Goal: Complete application form: Complete application form

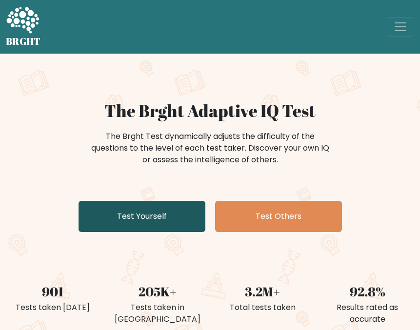
click at [153, 221] on link "Test Yourself" at bounding box center [141, 216] width 127 height 31
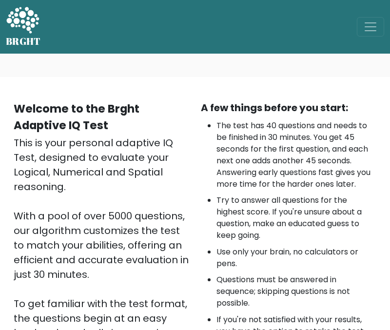
click at [81, 35] on div "BRGHT BRGHT Log in Take the test Take the test" at bounding box center [195, 27] width 390 height 46
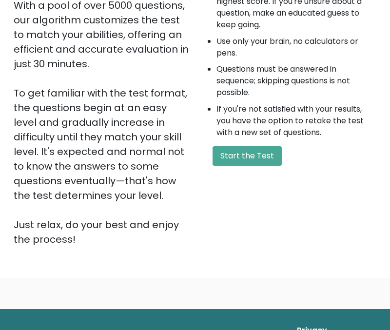
scroll to position [292, 0]
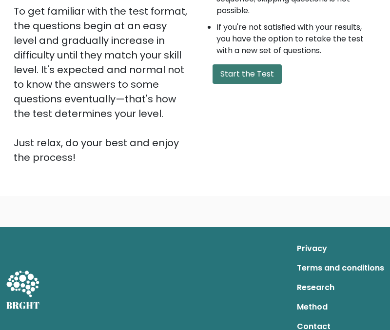
click at [263, 71] on button "Start the Test" at bounding box center [246, 73] width 69 height 19
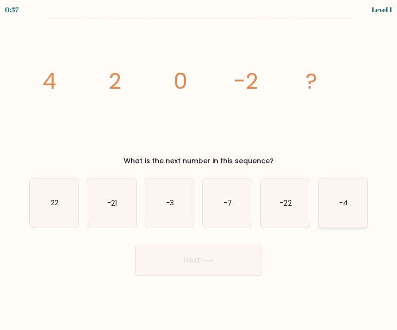
click at [348, 210] on icon "-4" at bounding box center [343, 202] width 49 height 49
click at [199, 168] on input "f. -4" at bounding box center [199, 166] width 0 height 2
radio input "true"
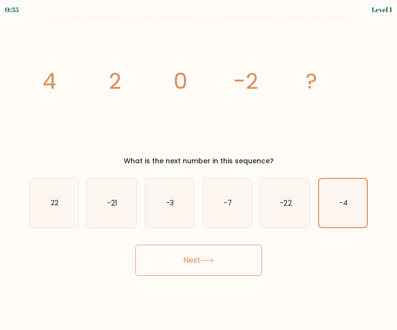
click at [210, 268] on button "Next" at bounding box center [198, 260] width 127 height 31
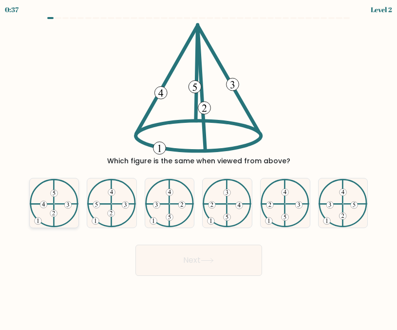
drag, startPoint x: 55, startPoint y: 199, endPoint x: 70, endPoint y: 199, distance: 15.6
click at [55, 198] on icon at bounding box center [54, 203] width 49 height 49
click at [199, 168] on input "a." at bounding box center [199, 166] width 0 height 2
radio input "true"
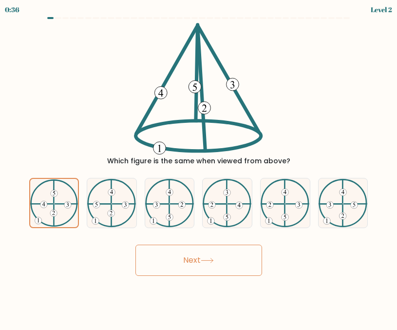
click at [194, 257] on button "Next" at bounding box center [198, 260] width 127 height 31
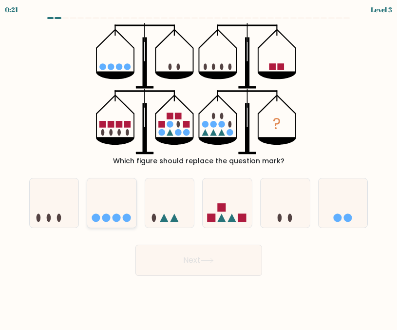
click at [104, 221] on icon at bounding box center [111, 203] width 49 height 40
click at [199, 168] on input "b." at bounding box center [199, 166] width 0 height 2
radio input "true"
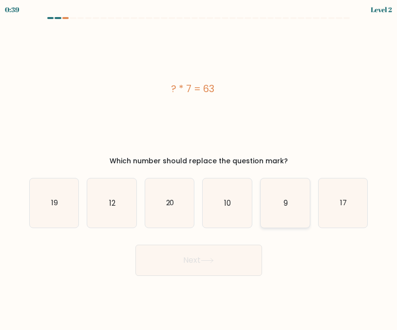
click at [303, 213] on icon "9" at bounding box center [285, 202] width 49 height 49
click at [199, 168] on input "e. 9" at bounding box center [199, 166] width 0 height 2
radio input "true"
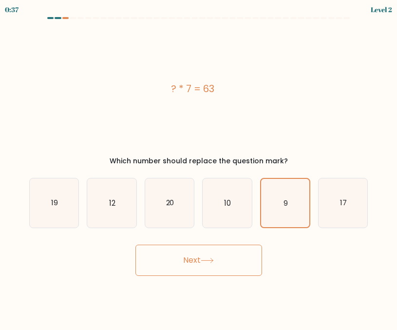
click at [216, 268] on button "Next" at bounding box center [198, 260] width 127 height 31
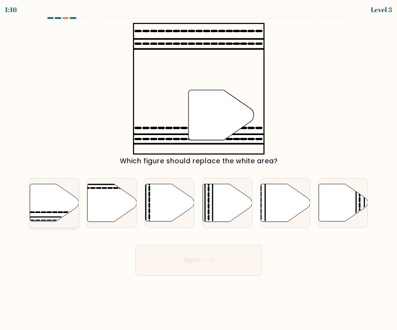
click at [54, 207] on icon at bounding box center [54, 203] width 49 height 38
click at [199, 168] on input "a." at bounding box center [199, 166] width 0 height 2
radio input "true"
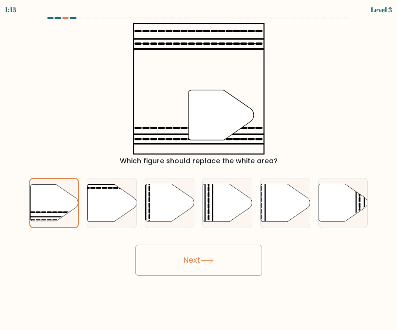
click at [208, 261] on icon at bounding box center [207, 260] width 13 height 5
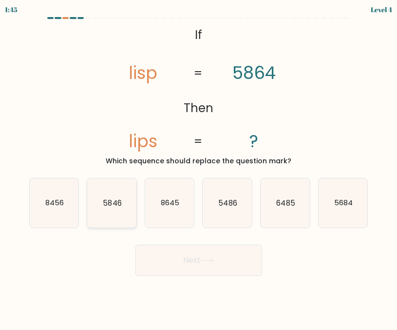
click at [105, 206] on text "5846" at bounding box center [112, 203] width 19 height 10
click at [199, 168] on input "b. 5846" at bounding box center [199, 166] width 0 height 2
radio input "true"
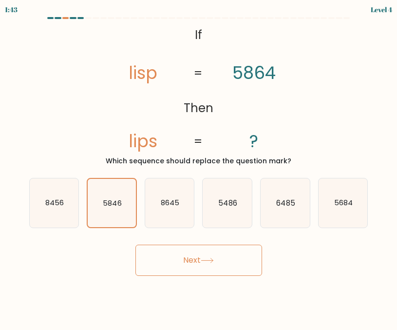
click at [207, 266] on button "Next" at bounding box center [198, 260] width 127 height 31
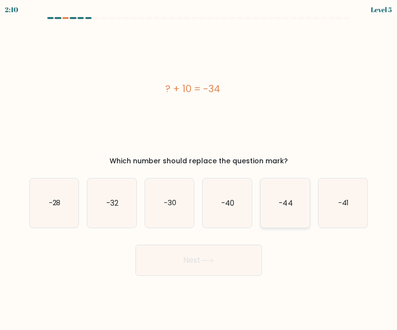
click at [281, 215] on icon "-44" at bounding box center [285, 202] width 49 height 49
click at [199, 168] on input "e. -44" at bounding box center [199, 166] width 0 height 2
radio input "true"
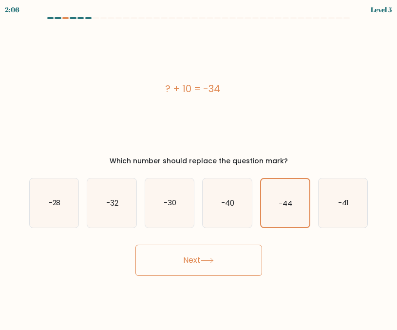
click at [224, 265] on button "Next" at bounding box center [198, 260] width 127 height 31
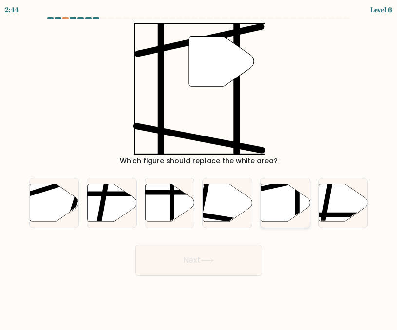
click at [282, 205] on icon at bounding box center [285, 203] width 49 height 38
click at [199, 168] on input "e." at bounding box center [199, 166] width 0 height 2
radio input "true"
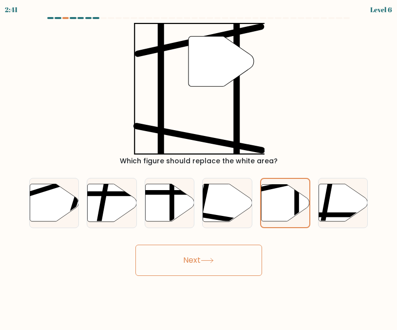
click at [180, 247] on button "Next" at bounding box center [198, 260] width 127 height 31
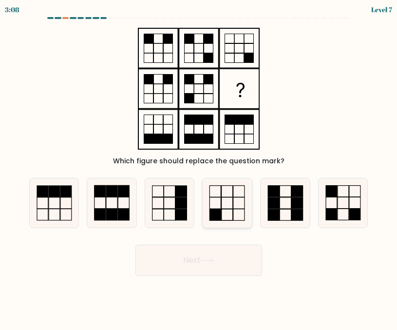
click at [224, 210] on icon at bounding box center [227, 202] width 49 height 49
click at [199, 168] on input "d." at bounding box center [199, 166] width 0 height 2
radio input "true"
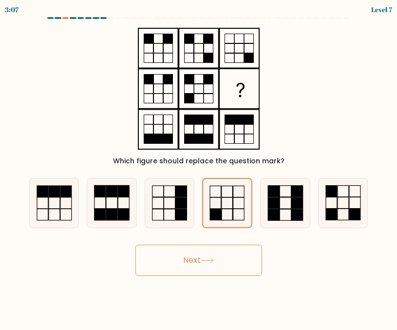
click at [177, 269] on button "Next" at bounding box center [198, 260] width 127 height 31
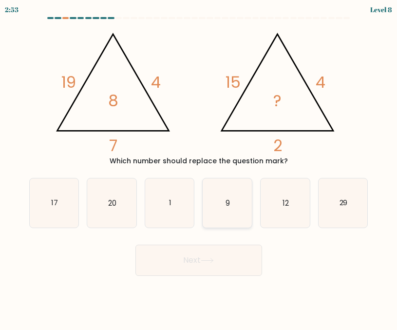
click at [226, 205] on text "9" at bounding box center [228, 203] width 4 height 10
click at [199, 168] on input "d. 9" at bounding box center [199, 166] width 0 height 2
radio input "true"
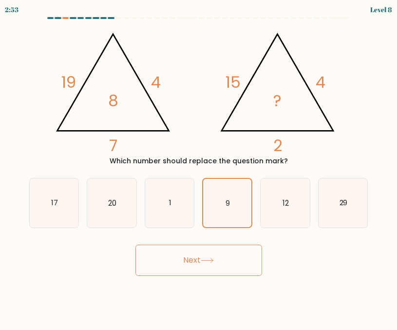
click at [217, 255] on button "Next" at bounding box center [198, 260] width 127 height 31
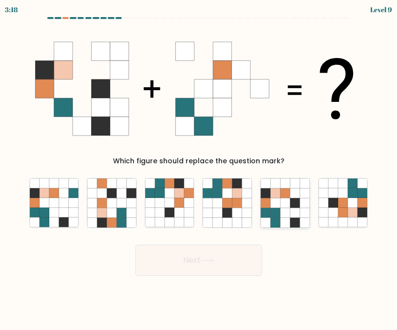
click at [292, 218] on icon at bounding box center [295, 223] width 10 height 10
click at [199, 168] on input "e." at bounding box center [199, 166] width 0 height 2
radio input "true"
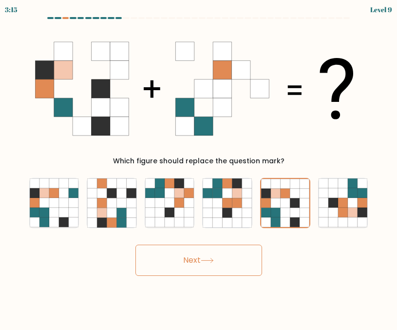
click at [212, 260] on icon at bounding box center [207, 260] width 12 height 4
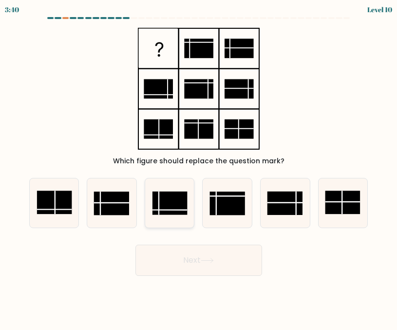
click at [165, 202] on rect at bounding box center [170, 203] width 35 height 23
click at [199, 168] on input "c." at bounding box center [199, 166] width 0 height 2
radio input "true"
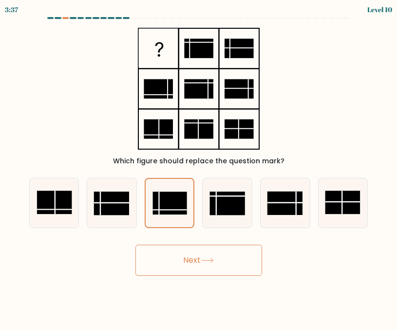
click at [203, 258] on icon at bounding box center [207, 260] width 13 height 5
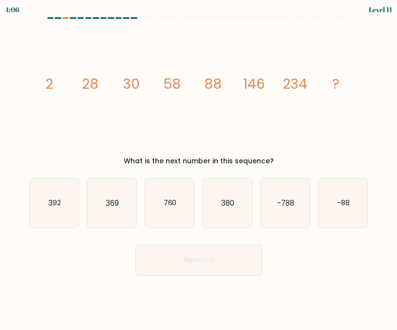
drag, startPoint x: 40, startPoint y: 84, endPoint x: 279, endPoint y: 162, distance: 251.3
click at [279, 162] on div "image/svg+xml 2 28 30 58 88 146 234 ? What is the next number in this sequence?" at bounding box center [198, 94] width 351 height 143
copy div "2 28 30 58 88 146 234 ? What is the next number in this sequence?"
drag, startPoint x: 26, startPoint y: 63, endPoint x: 52, endPoint y: 45, distance: 31.5
click at [26, 63] on div "image/svg+xml 2 28 30 58 88 146 234 ? What is the next number in this sequence?" at bounding box center [198, 94] width 351 height 143
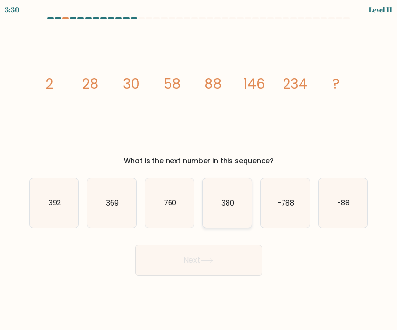
click at [229, 208] on icon "380" at bounding box center [227, 202] width 49 height 49
click at [199, 168] on input "d. 380" at bounding box center [199, 166] width 0 height 2
radio input "true"
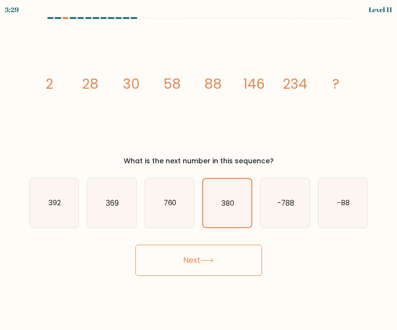
click at [222, 264] on button "Next" at bounding box center [198, 260] width 127 height 31
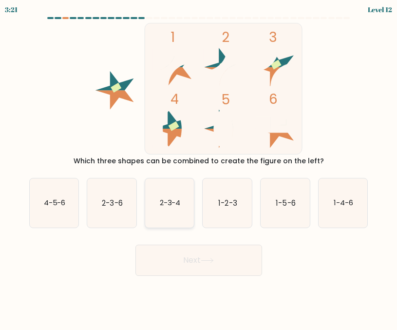
click at [170, 198] on text "2-3-4" at bounding box center [170, 203] width 21 height 10
click at [199, 168] on input "c. 2-3-4" at bounding box center [199, 166] width 0 height 2
radio input "true"
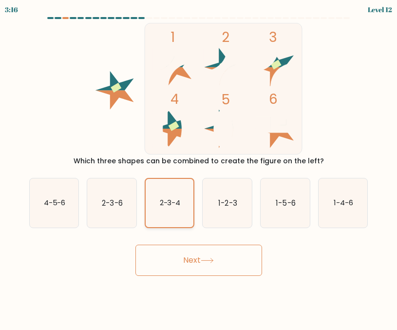
click at [167, 204] on text "2-3-4" at bounding box center [170, 203] width 21 height 10
click at [199, 168] on input "c. 2-3-4" at bounding box center [199, 166] width 0 height 2
click at [228, 205] on text "1-2-3" at bounding box center [228, 203] width 19 height 10
click at [199, 168] on input "d. 1-2-3" at bounding box center [199, 166] width 0 height 2
radio input "true"
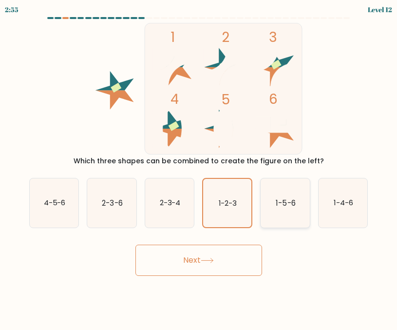
click at [281, 207] on text "1-5-6" at bounding box center [285, 203] width 19 height 10
click at [199, 168] on input "e. 1-5-6" at bounding box center [199, 166] width 0 height 2
radio input "true"
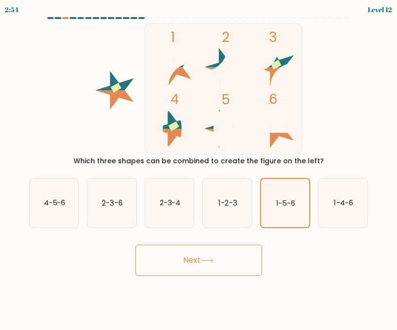
click at [222, 263] on button "Next" at bounding box center [198, 260] width 127 height 31
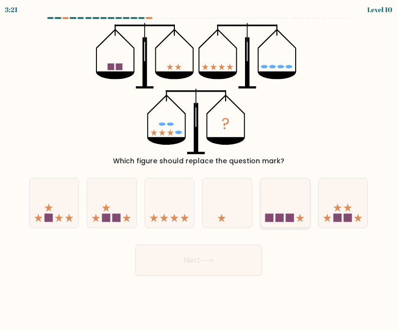
click at [284, 224] on div at bounding box center [285, 203] width 50 height 50
click at [199, 168] on input "e." at bounding box center [199, 166] width 0 height 2
radio input "true"
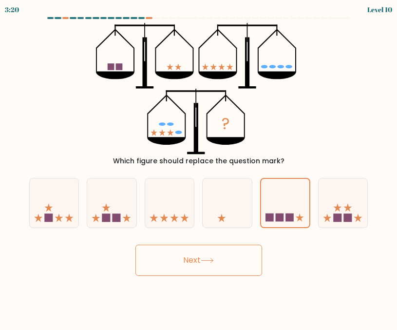
drag, startPoint x: 179, startPoint y: 257, endPoint x: 183, endPoint y: 252, distance: 6.6
click at [179, 257] on button "Next" at bounding box center [198, 260] width 127 height 31
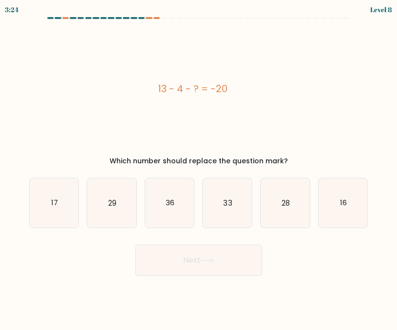
drag, startPoint x: 158, startPoint y: 94, endPoint x: 233, endPoint y: 96, distance: 75.1
click at [233, 96] on div "13 - 4 - ? = -20" at bounding box center [192, 89] width 327 height 132
copy div "13 - 4 - ? = -20"
click at [49, 144] on div "13 - 4 - ? = -20" at bounding box center [192, 89] width 327 height 132
click at [110, 206] on text "29" at bounding box center [112, 203] width 8 height 10
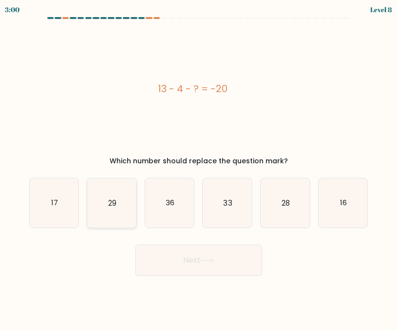
click at [199, 168] on input "b. 29" at bounding box center [199, 166] width 0 height 2
radio input "true"
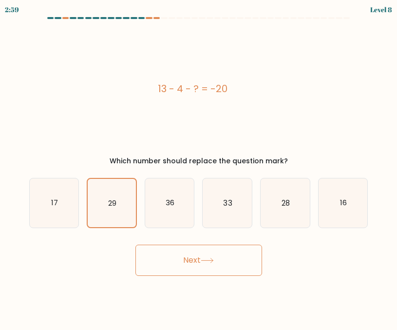
click at [214, 266] on button "Next" at bounding box center [198, 260] width 127 height 31
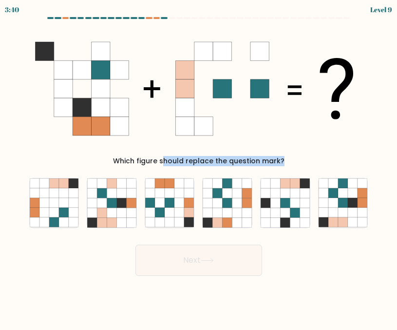
drag, startPoint x: 24, startPoint y: 38, endPoint x: 308, endPoint y: 234, distance: 345.4
click at [308, 234] on form at bounding box center [198, 146] width 397 height 259
click at [227, 249] on button "Next" at bounding box center [198, 260] width 127 height 31
click at [256, 275] on button "Next" at bounding box center [198, 260] width 127 height 31
click at [113, 218] on icon at bounding box center [112, 223] width 10 height 10
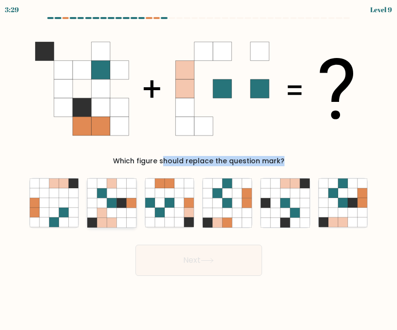
click at [199, 168] on input "b." at bounding box center [199, 166] width 0 height 2
radio input "true"
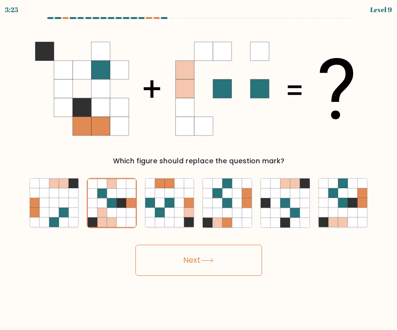
click at [202, 262] on button "Next" at bounding box center [198, 260] width 127 height 31
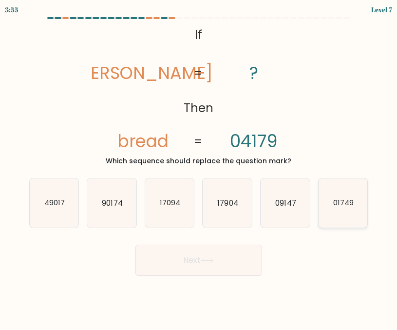
click at [346, 214] on icon "01749" at bounding box center [343, 202] width 49 height 49
click at [199, 168] on input "f. 01749" at bounding box center [199, 166] width 0 height 2
radio input "true"
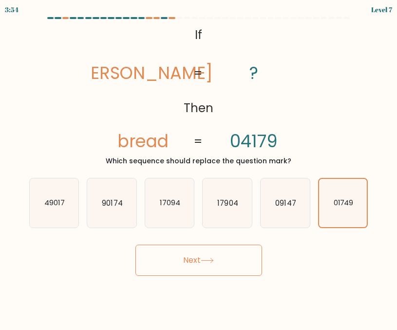
click at [208, 261] on icon at bounding box center [207, 260] width 13 height 5
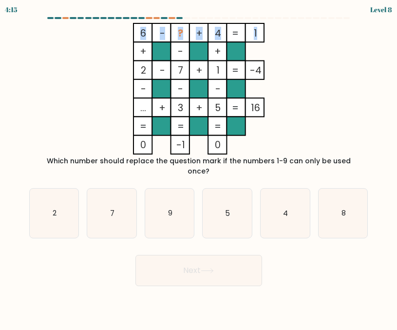
drag, startPoint x: 140, startPoint y: 34, endPoint x: 257, endPoint y: 33, distance: 116.5
click at [257, 33] on icon "6 - ? + 4 1 + - + 2 - 7 + 1 -4 - - - ... + 3 + 5 = 16 = = = = 0 -1 0 =" at bounding box center [199, 89] width 326 height 132
copy icon "6 - ? + 4 1"
drag, startPoint x: 45, startPoint y: 97, endPoint x: 52, endPoint y: 104, distance: 9.6
click at [45, 97] on icon "6 - ? + 4 1 + - + 2 - 7 + 1 -4 - - - ... + 3 + 5 = 16 = = = = 0 -1 0 =" at bounding box center [199, 89] width 326 height 132
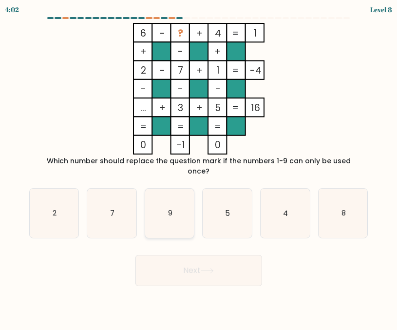
click at [181, 205] on icon "9" at bounding box center [169, 213] width 49 height 49
click at [199, 168] on input "c. 9" at bounding box center [199, 166] width 0 height 2
radio input "true"
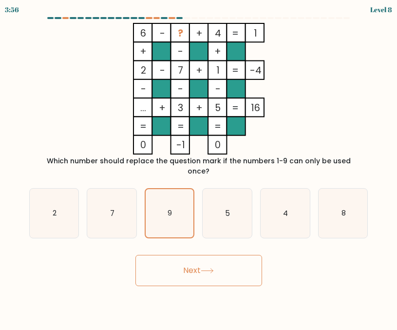
click at [195, 258] on button "Next" at bounding box center [198, 270] width 127 height 31
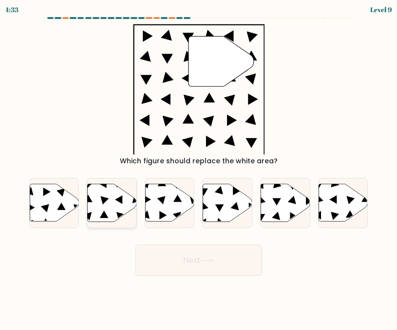
click at [128, 196] on icon at bounding box center [112, 203] width 49 height 38
click at [199, 168] on input "b." at bounding box center [199, 166] width 0 height 2
radio input "true"
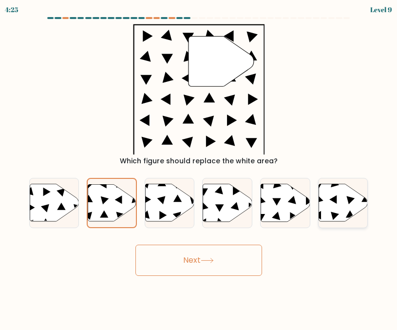
click at [336, 203] on icon at bounding box center [332, 199] width 7 height 9
click at [199, 168] on input "f." at bounding box center [199, 166] width 0 height 2
radio input "true"
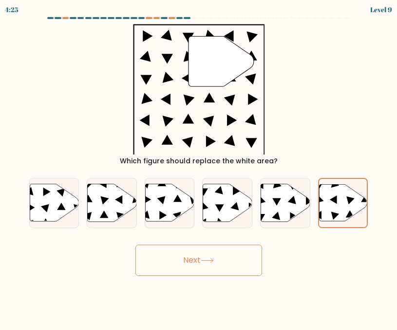
click at [202, 250] on button "Next" at bounding box center [198, 260] width 127 height 31
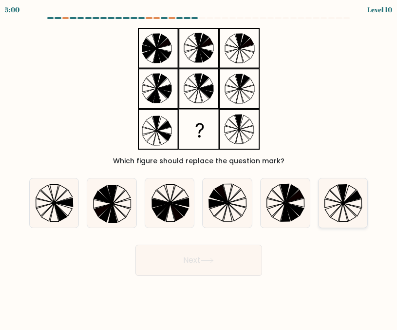
click at [338, 208] on icon at bounding box center [334, 211] width 18 height 14
click at [199, 168] on input "f." at bounding box center [199, 166] width 0 height 2
radio input "true"
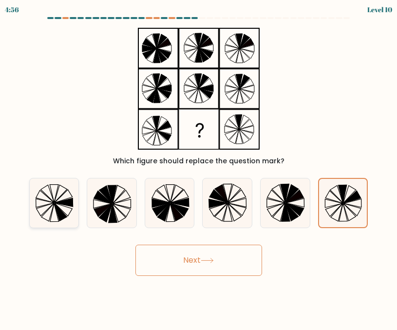
click at [60, 210] on icon at bounding box center [54, 202] width 49 height 49
click at [199, 168] on input "a." at bounding box center [199, 166] width 0 height 2
radio input "true"
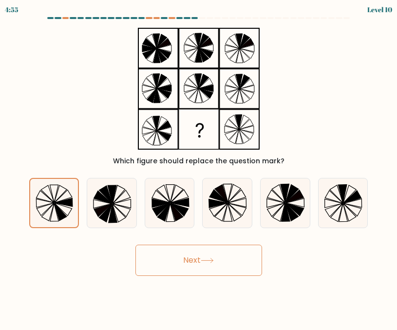
click at [225, 258] on button "Next" at bounding box center [198, 260] width 127 height 31
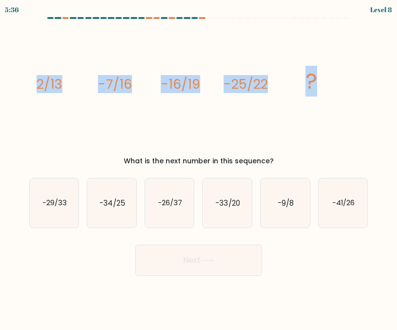
drag, startPoint x: 34, startPoint y: 80, endPoint x: 325, endPoint y: 96, distance: 290.9
click at [325, 96] on div "image/svg+xml 2/13 -7/16 -16/19 -25/22 ? What is the next number in this sequen…" at bounding box center [198, 94] width 351 height 143
copy g "2/13 -7/16 -16/19 -25/22 ?"
click at [29, 150] on div "image/svg+xml 2/13 -7/16 -16/19 -25/22 ? What is the next number in this sequen…" at bounding box center [198, 94] width 351 height 143
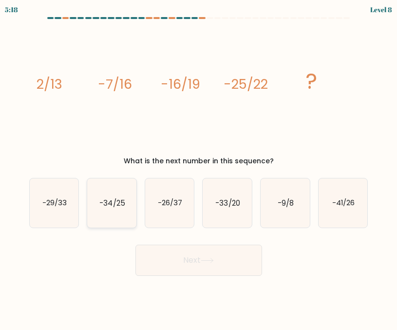
click at [110, 203] on text "-34/25" at bounding box center [111, 203] width 25 height 10
click at [199, 168] on input "b. -34/25" at bounding box center [199, 166] width 0 height 2
radio input "true"
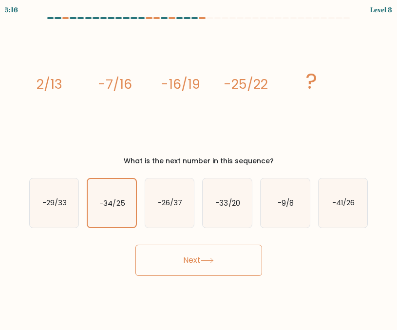
click at [19, 248] on form at bounding box center [198, 146] width 397 height 259
click at [174, 251] on button "Next" at bounding box center [198, 260] width 127 height 31
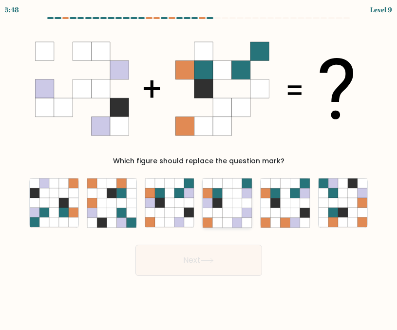
click at [212, 207] on icon at bounding box center [208, 203] width 10 height 10
click at [199, 168] on input "d." at bounding box center [199, 166] width 0 height 2
radio input "true"
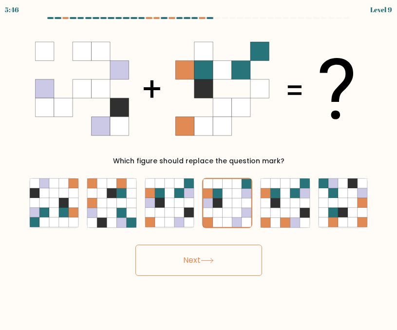
click at [202, 255] on button "Next" at bounding box center [198, 260] width 127 height 31
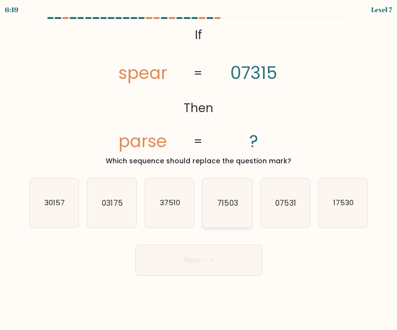
click at [235, 209] on icon "71503" at bounding box center [227, 202] width 49 height 49
click at [199, 168] on input "d. 71503" at bounding box center [199, 166] width 0 height 2
radio input "true"
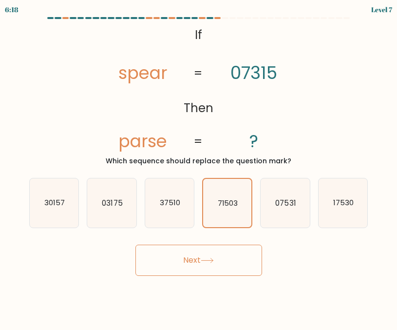
click at [212, 260] on icon at bounding box center [207, 260] width 13 height 5
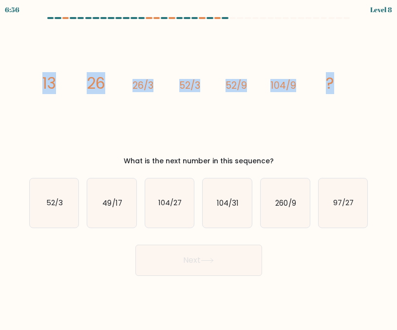
drag, startPoint x: 43, startPoint y: 85, endPoint x: 338, endPoint y: 89, distance: 294.4
click at [338, 89] on icon "image/svg+xml 13 26 26/3 52/3 52/9 104/9 ?" at bounding box center [198, 89] width 327 height 132
copy g "13 26 26/3 52/3 52/9 104/9 ?"
click at [31, 140] on div "image/svg+xml 13 26 26/3 52/3 52/9 104/9 ? What is the next number in this sequ…" at bounding box center [198, 94] width 351 height 143
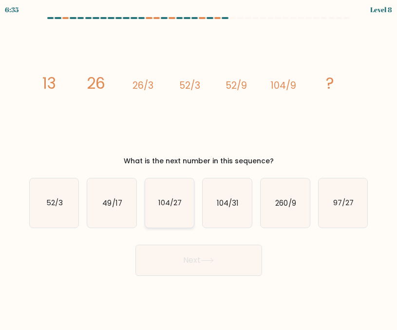
click at [160, 212] on icon "104/27" at bounding box center [169, 202] width 49 height 49
click at [199, 168] on input "c. 104/27" at bounding box center [199, 166] width 0 height 2
radio input "true"
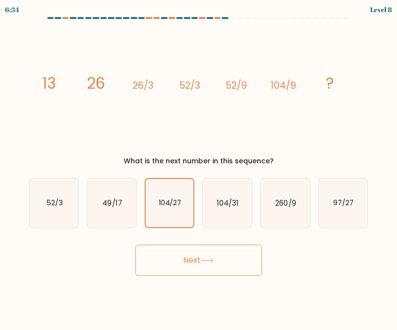
click at [185, 260] on button "Next" at bounding box center [198, 260] width 127 height 31
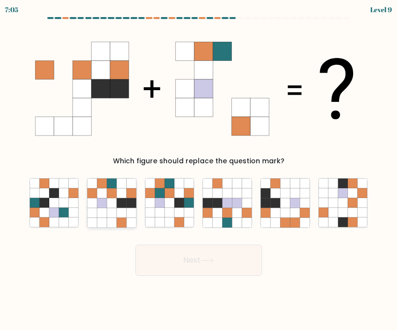
click at [113, 199] on icon at bounding box center [112, 203] width 10 height 10
click at [199, 168] on input "b." at bounding box center [199, 166] width 0 height 2
radio input "true"
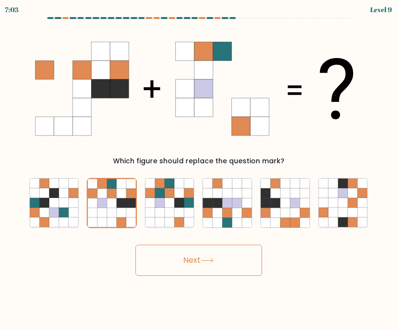
click at [165, 258] on button "Next" at bounding box center [198, 260] width 127 height 31
click at [200, 265] on button "Next" at bounding box center [198, 260] width 127 height 31
click at [199, 258] on button "Next" at bounding box center [198, 260] width 127 height 31
click at [112, 200] on icon at bounding box center [112, 203] width 10 height 10
click at [199, 168] on input "b." at bounding box center [199, 166] width 0 height 2
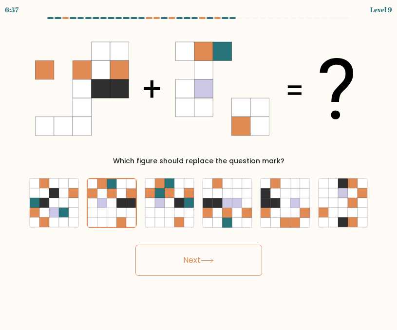
click at [214, 262] on icon at bounding box center [207, 260] width 13 height 5
click at [179, 252] on button "Next" at bounding box center [198, 260] width 127 height 31
click at [126, 210] on icon at bounding box center [131, 213] width 10 height 10
click at [199, 168] on input "b." at bounding box center [199, 166] width 0 height 2
click at [192, 207] on icon at bounding box center [189, 203] width 10 height 10
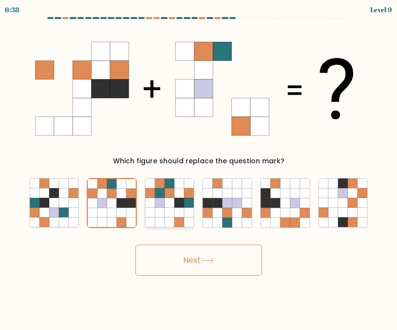
click at [199, 168] on input "c." at bounding box center [199, 166] width 0 height 2
radio input "true"
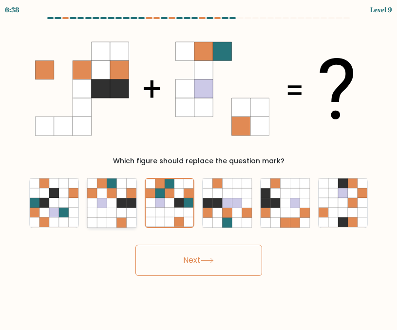
click at [108, 211] on icon at bounding box center [112, 213] width 10 height 10
click at [199, 168] on input "b." at bounding box center [199, 166] width 0 height 2
radio input "true"
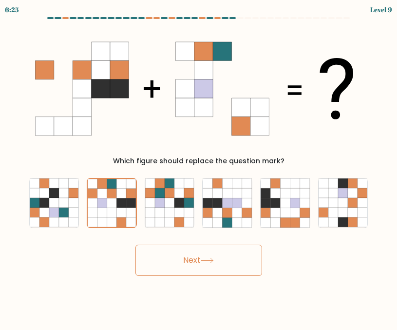
click at [83, 194] on div "b." at bounding box center [112, 203] width 58 height 50
click at [106, 198] on icon at bounding box center [102, 194] width 10 height 10
click at [199, 168] on input "b." at bounding box center [199, 166] width 0 height 2
click at [49, 195] on icon at bounding box center [54, 193] width 10 height 10
click at [199, 168] on input "a." at bounding box center [199, 166] width 0 height 2
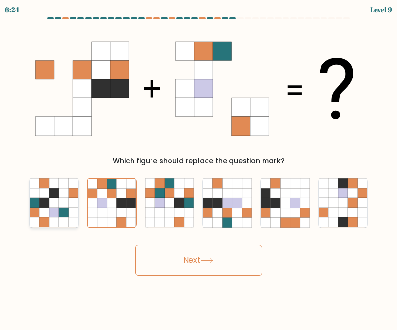
radio input "true"
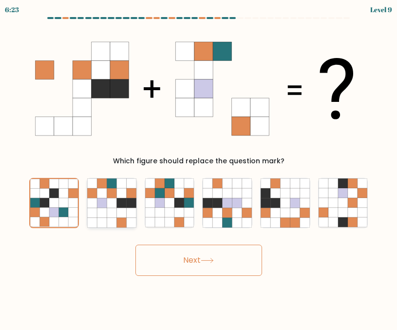
click at [121, 195] on icon at bounding box center [122, 193] width 10 height 10
click at [199, 168] on input "b." at bounding box center [199, 166] width 0 height 2
radio input "true"
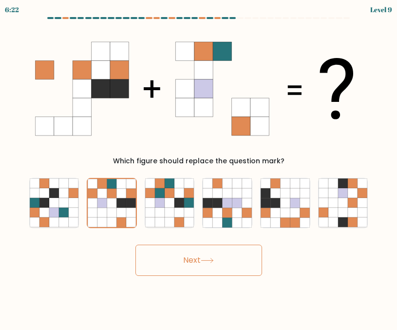
click at [198, 257] on button "Next" at bounding box center [198, 260] width 127 height 31
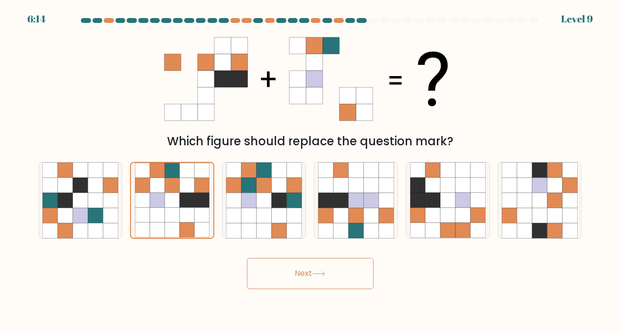
click at [302, 262] on button "Next" at bounding box center [310, 273] width 127 height 31
click at [322, 279] on button "Next" at bounding box center [310, 273] width 127 height 31
click at [180, 209] on icon at bounding box center [187, 215] width 15 height 15
click at [310, 171] on input "b." at bounding box center [310, 168] width 0 height 5
click at [278, 275] on button "Next" at bounding box center [310, 273] width 127 height 31
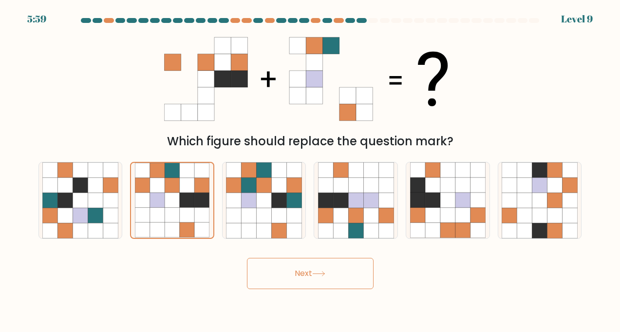
drag, startPoint x: 594, startPoint y: 27, endPoint x: 557, endPoint y: 38, distance: 38.6
click at [397, 30] on form at bounding box center [310, 153] width 620 height 271
click at [339, 271] on button "Next" at bounding box center [310, 273] width 127 height 31
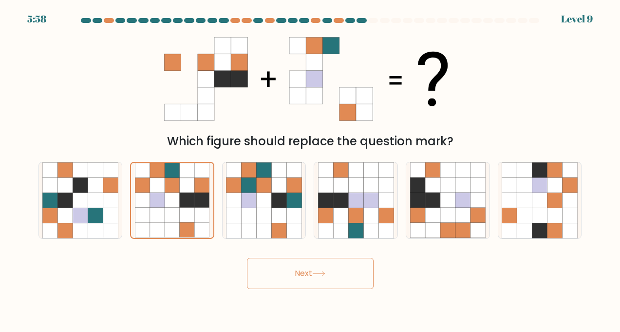
click at [339, 271] on button "Next" at bounding box center [310, 273] width 127 height 31
click at [322, 269] on button "Next" at bounding box center [310, 273] width 127 height 31
